Goal: Check status: Check status

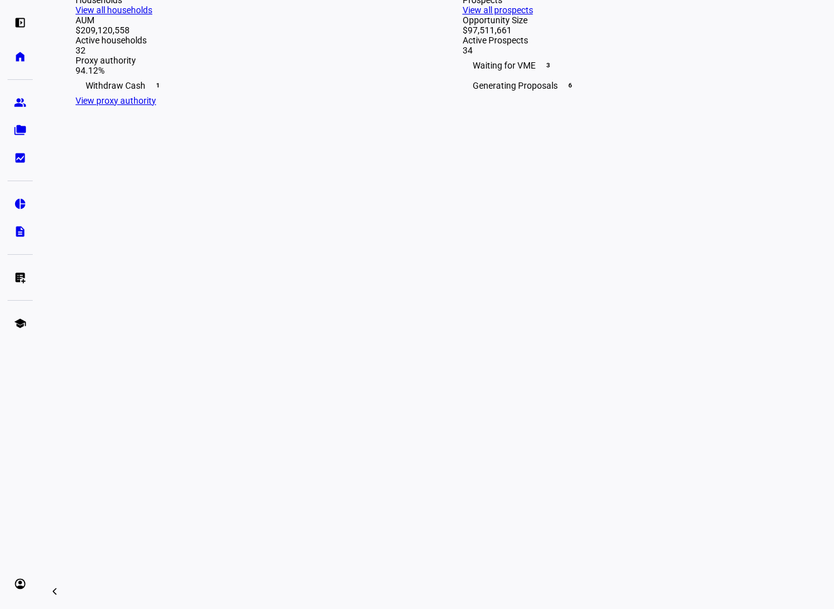
scroll to position [434, 0]
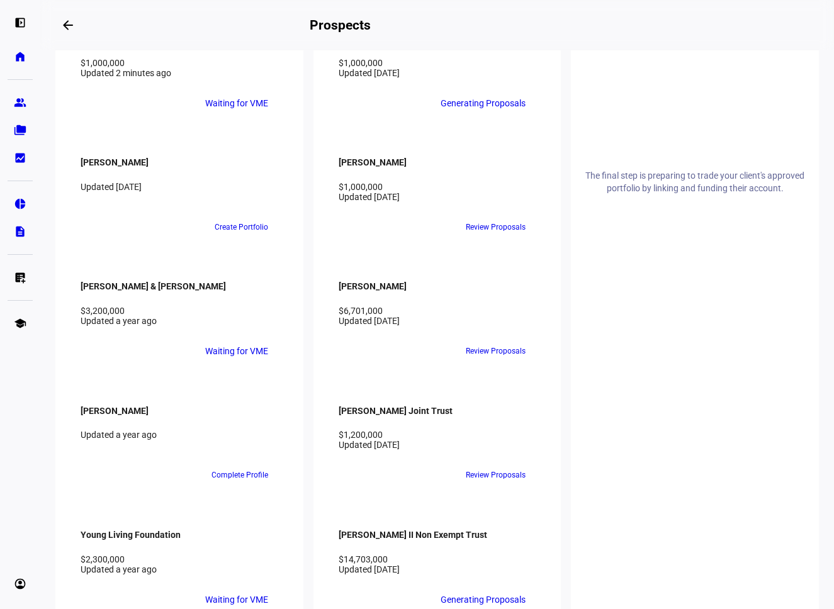
scroll to position [1341, 0]
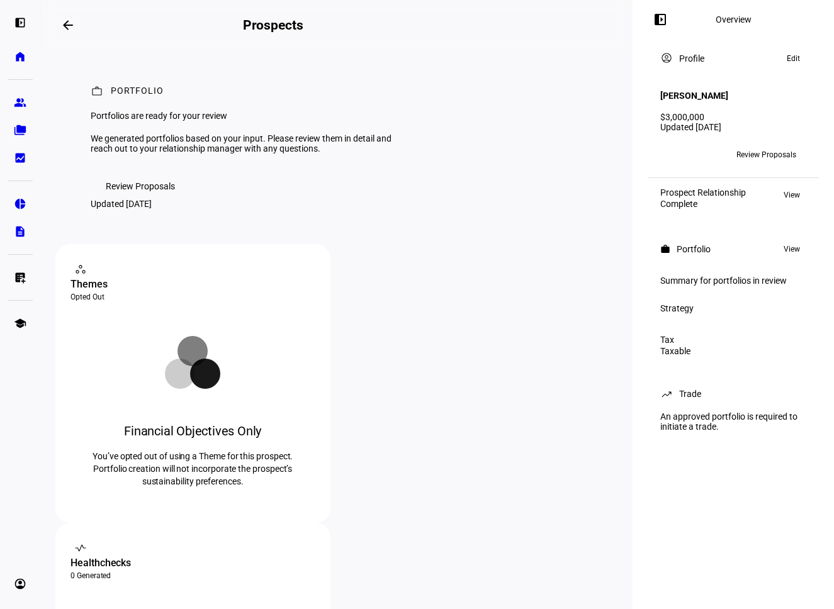
click at [174, 199] on span "Review Proposals" at bounding box center [140, 186] width 69 height 25
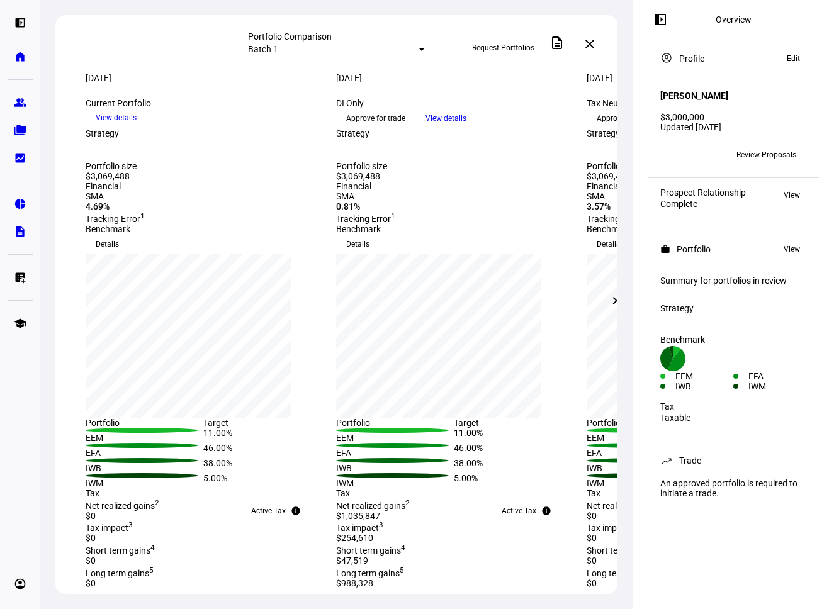
click at [618, 305] on mat-icon "chevron_right" at bounding box center [615, 300] width 15 height 15
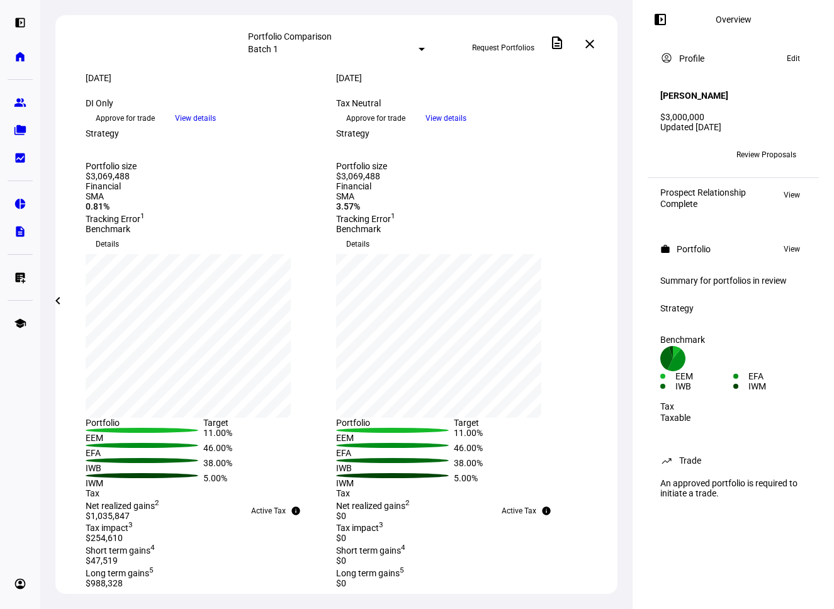
click at [618, 305] on div "Portfolio Comparison Batch 1 Request Portfolios description close [DATE] more_v…" at bounding box center [336, 304] width 592 height 609
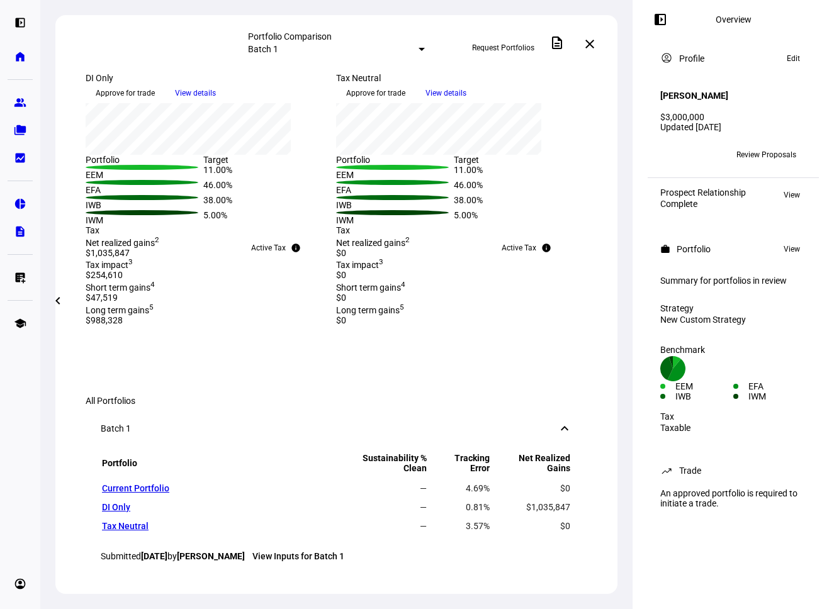
scroll to position [285, 0]
